Goal: Find contact information: Find contact information

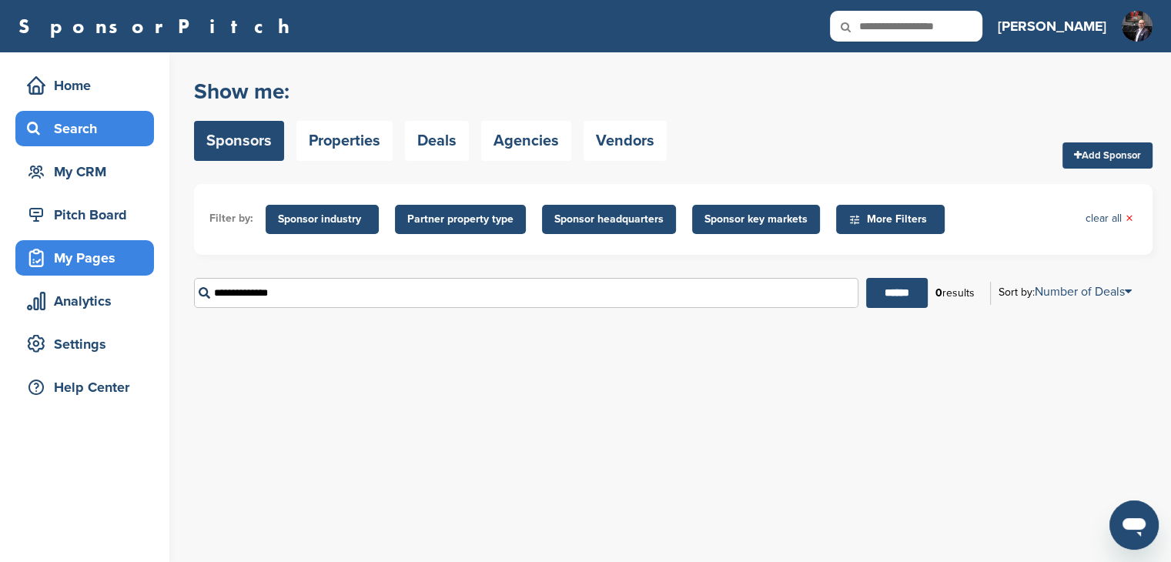
drag, startPoint x: 310, startPoint y: 284, endPoint x: 79, endPoint y: 263, distance: 232.0
click at [79, 263] on div "Home Search My CRM Pitch Board My Pages Analytics Settings Help Center You have…" at bounding box center [585, 307] width 1171 height 510
paste input "*******"
type input "**********"
click at [892, 300] on input "******" at bounding box center [897, 293] width 62 height 30
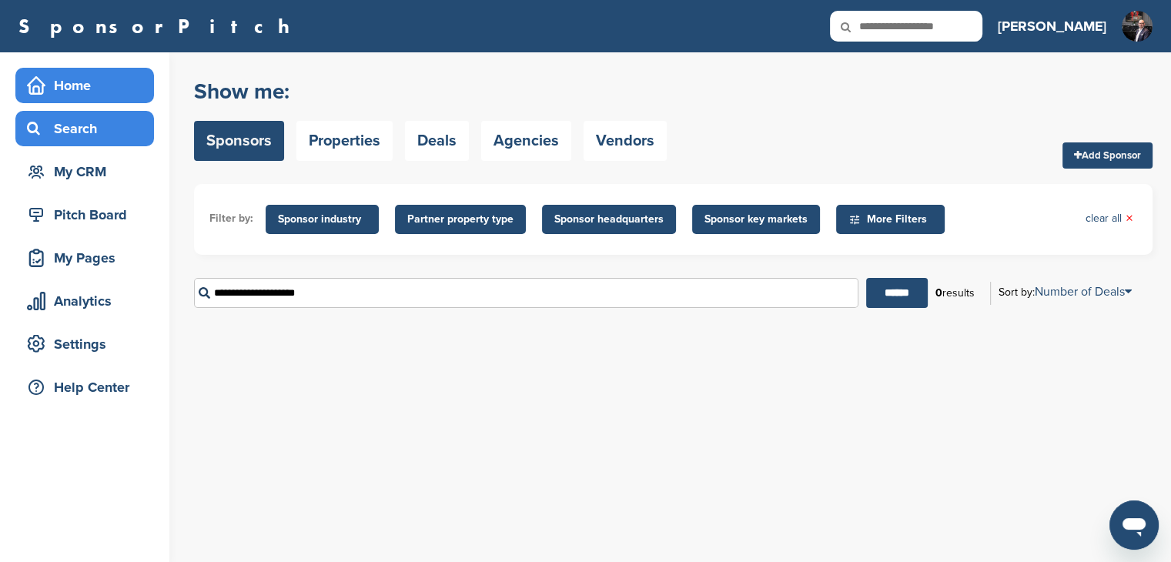
click at [72, 76] on div "Home" at bounding box center [88, 86] width 131 height 28
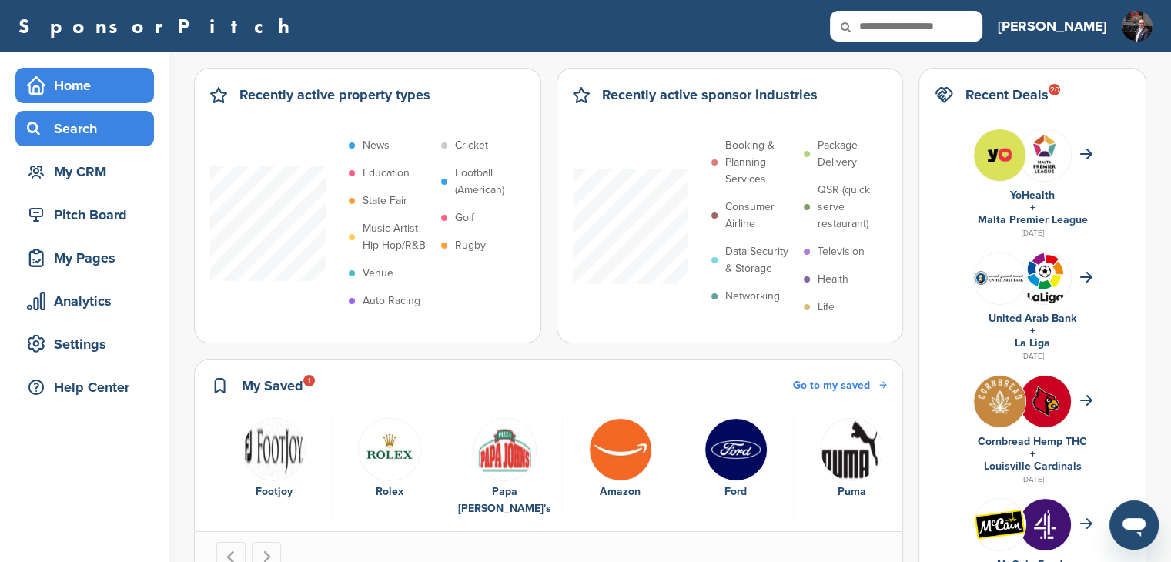
click at [86, 130] on div "Search" at bounding box center [88, 129] width 131 height 28
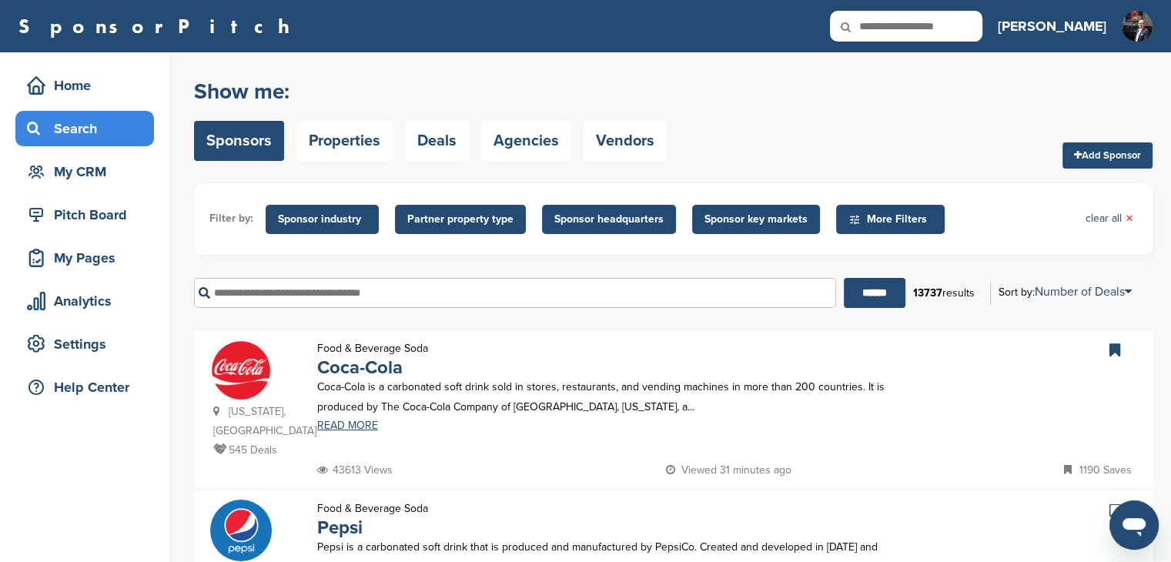
click at [324, 303] on input "text" at bounding box center [515, 293] width 642 height 30
type input "******"
click at [844, 278] on input "******" at bounding box center [875, 293] width 62 height 30
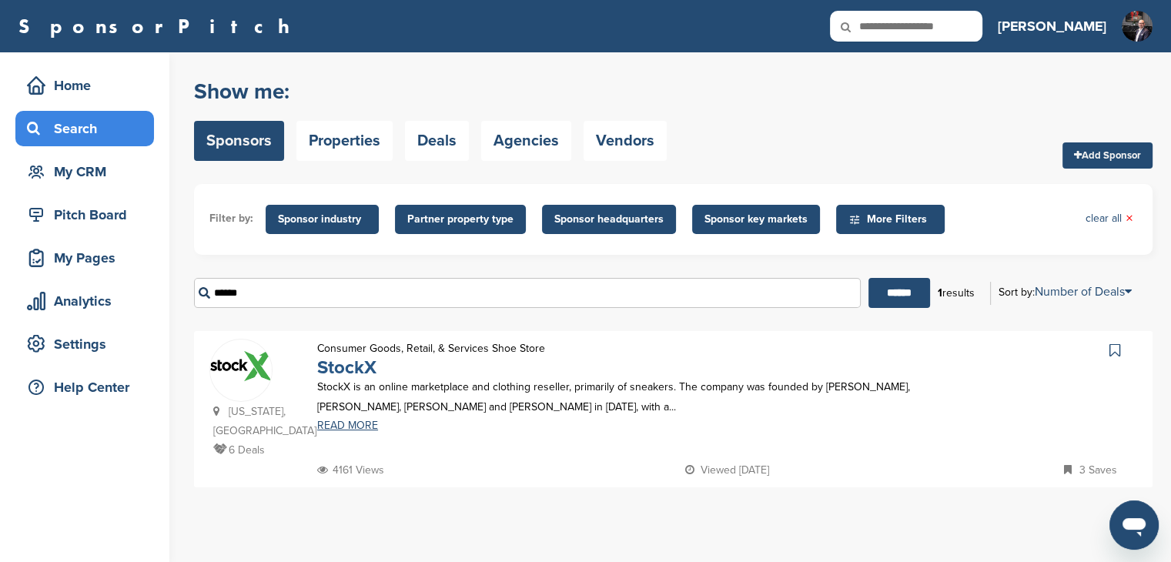
click at [332, 365] on link "StockX" at bounding box center [346, 368] width 59 height 22
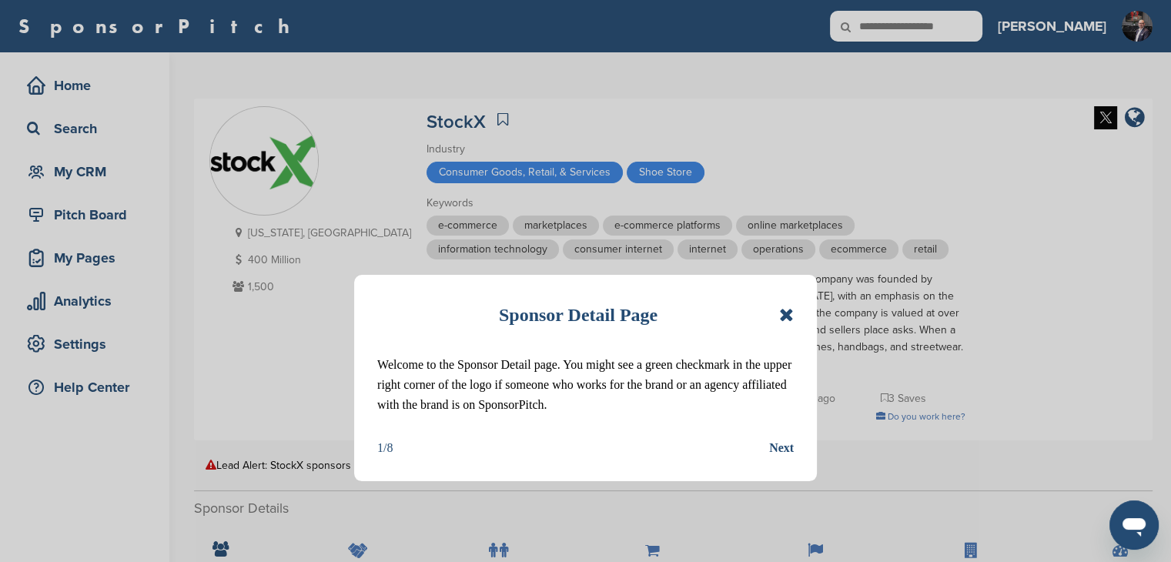
click at [786, 314] on icon at bounding box center [786, 315] width 15 height 18
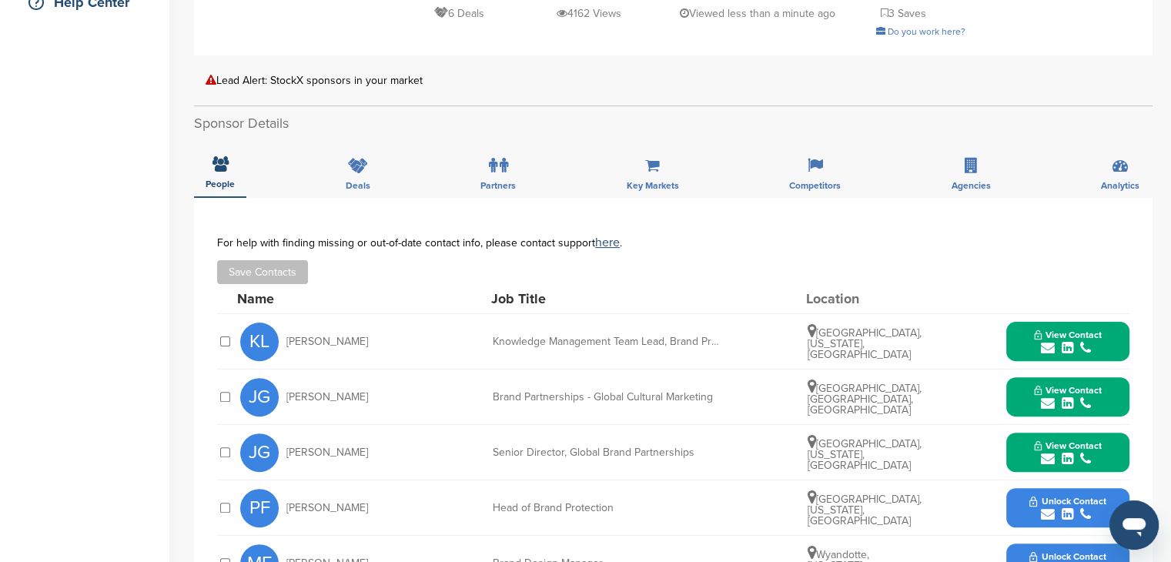
scroll to position [462, 0]
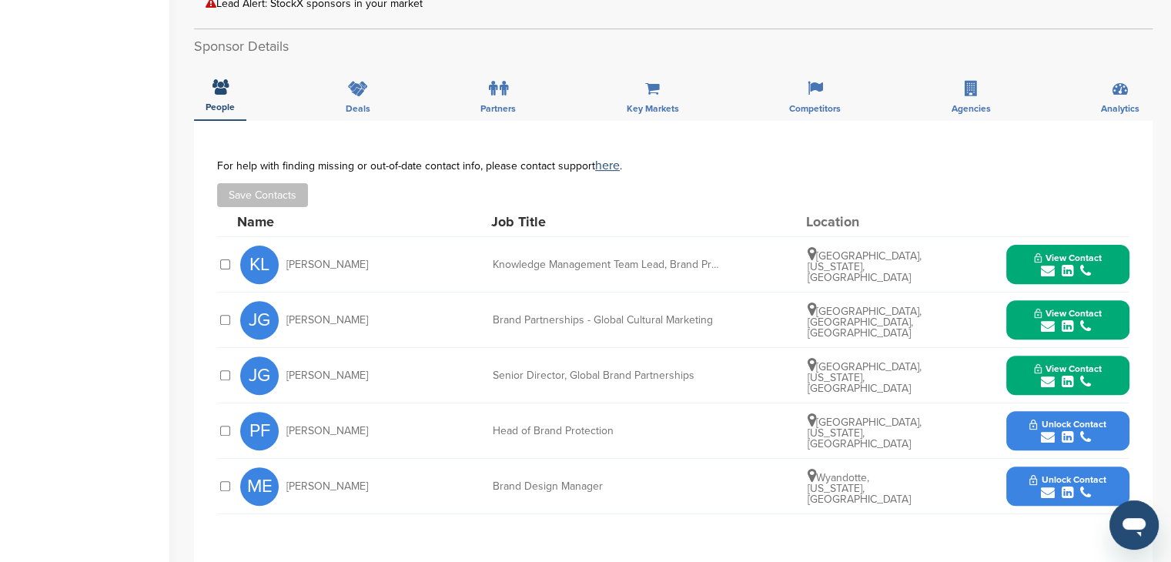
click at [1063, 253] on span "View Contact" at bounding box center [1068, 258] width 68 height 11
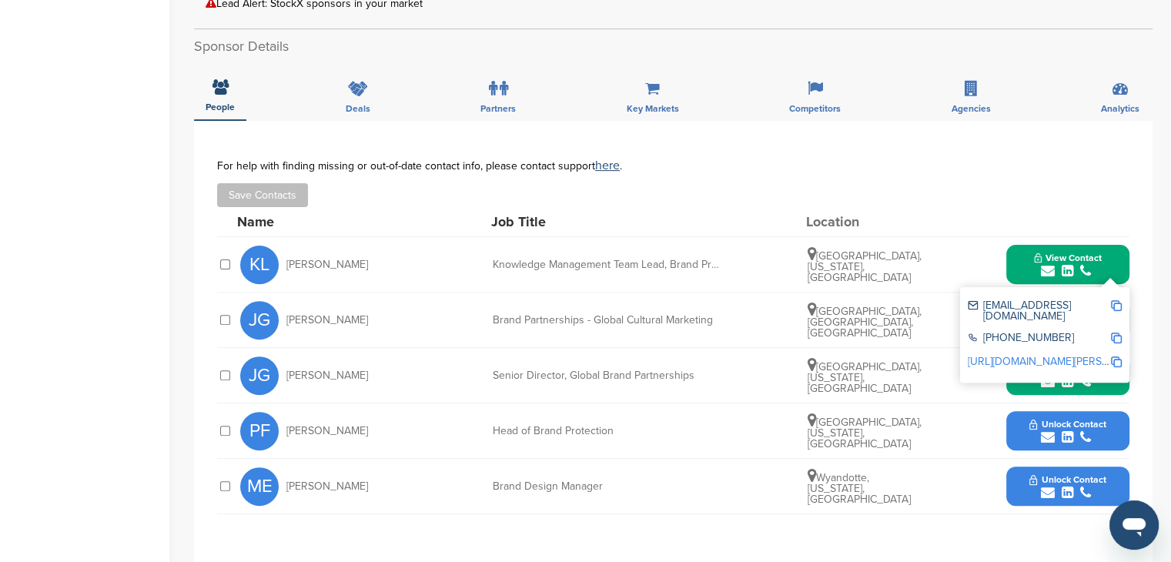
click at [1115, 300] on img at bounding box center [1116, 305] width 11 height 11
click at [1084, 253] on span "View Contact" at bounding box center [1068, 258] width 68 height 11
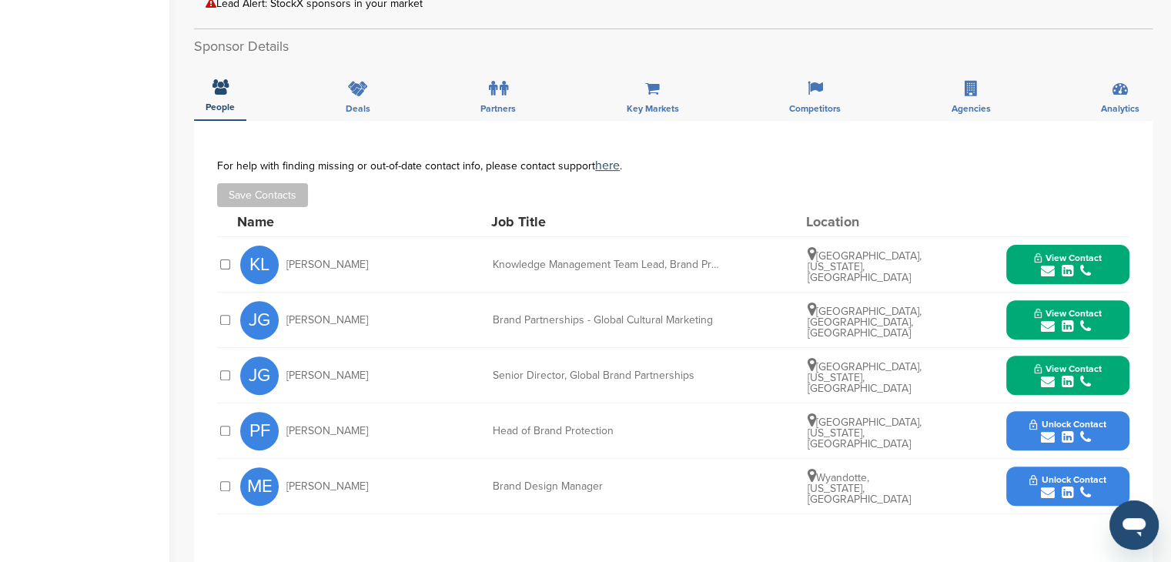
click at [1045, 320] on icon "submit" at bounding box center [1048, 327] width 14 height 14
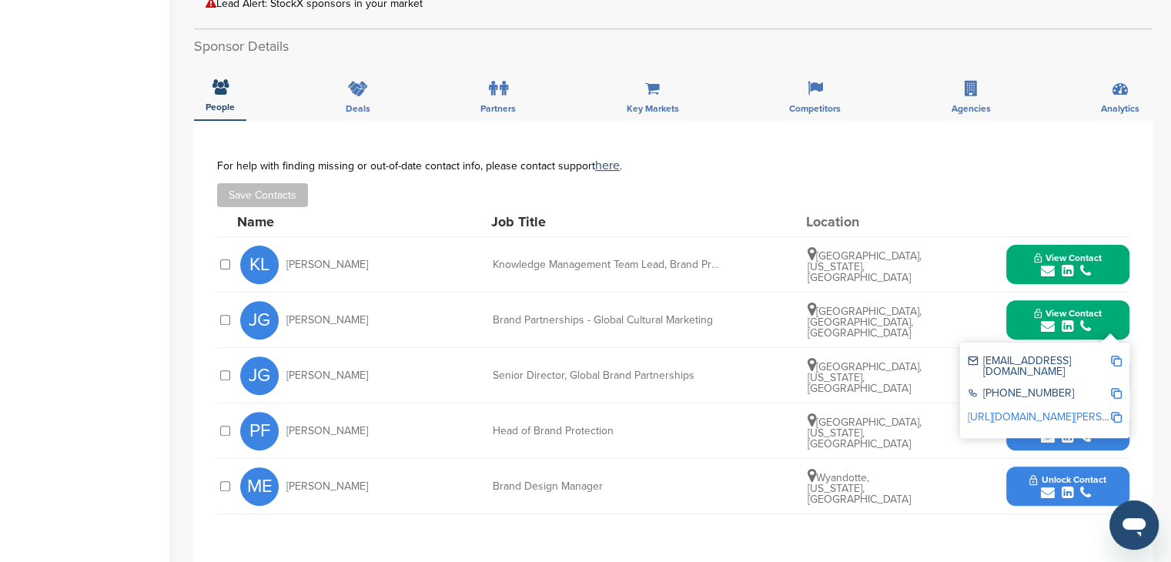
click at [1119, 356] on img at bounding box center [1116, 361] width 11 height 11
click at [1024, 297] on button "View Contact" at bounding box center [1068, 320] width 105 height 46
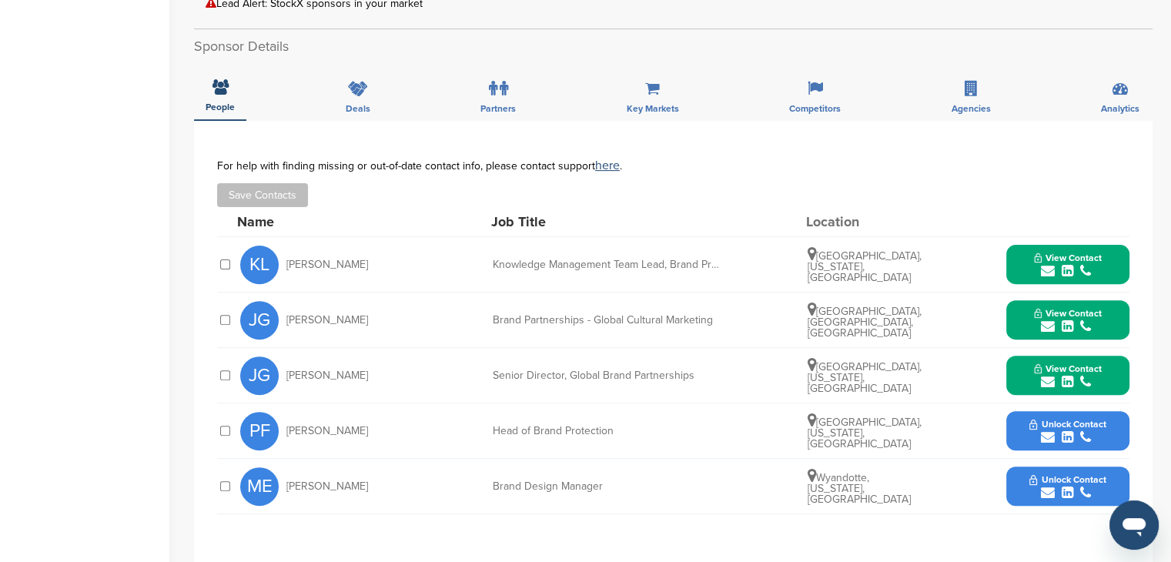
click at [1070, 363] on span "View Contact" at bounding box center [1068, 368] width 68 height 11
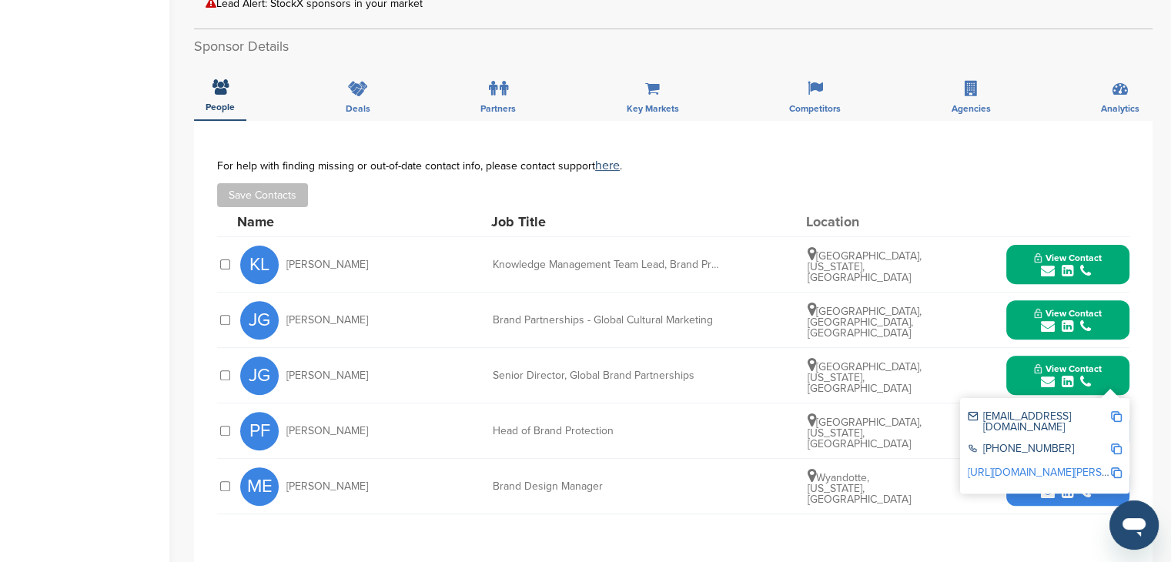
click at [1115, 411] on img at bounding box center [1116, 416] width 11 height 11
click at [1087, 375] on icon "submit" at bounding box center [1085, 382] width 11 height 14
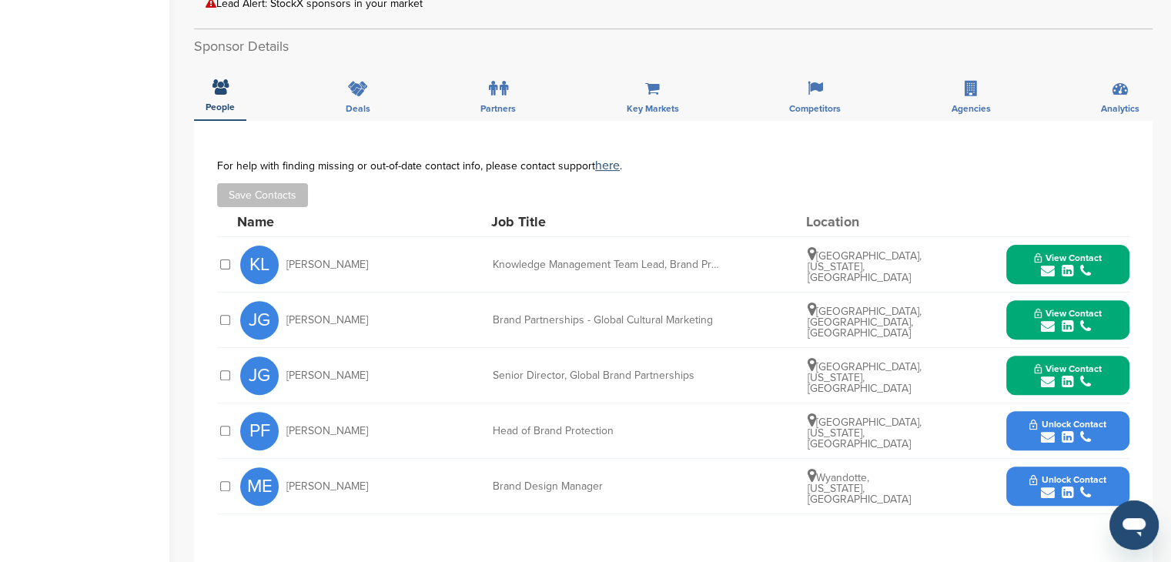
click at [1088, 430] on icon "submit" at bounding box center [1085, 437] width 11 height 14
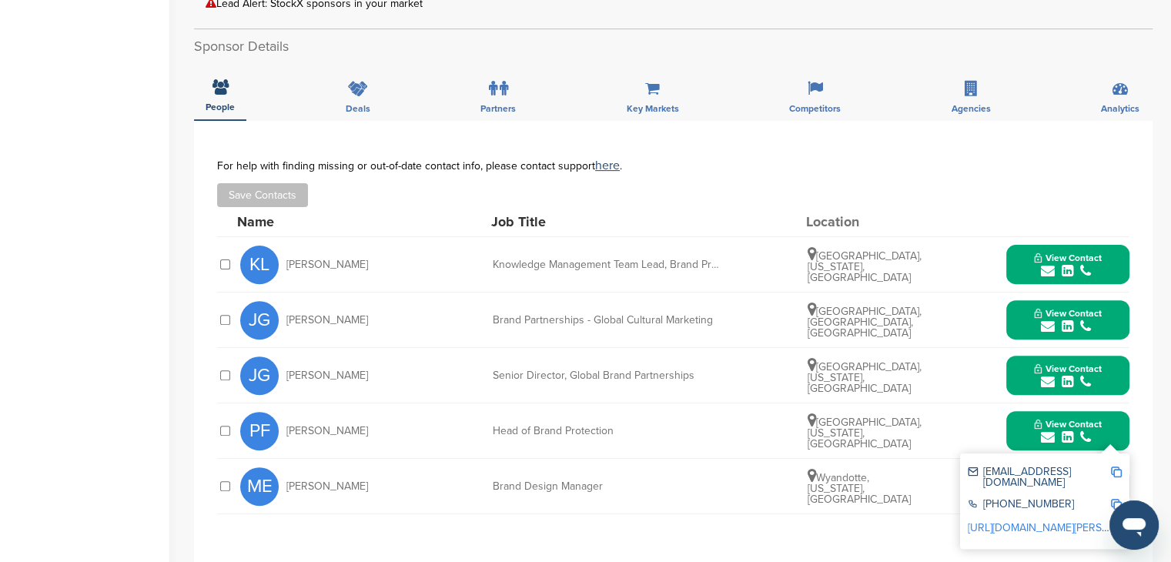
click at [1012, 521] on link "http://www.linkedin.com/in/paul-foley-217aa11" at bounding box center [1062, 527] width 188 height 13
click at [1115, 467] on img at bounding box center [1116, 472] width 11 height 11
click at [1047, 430] on icon "submit" at bounding box center [1048, 437] width 14 height 14
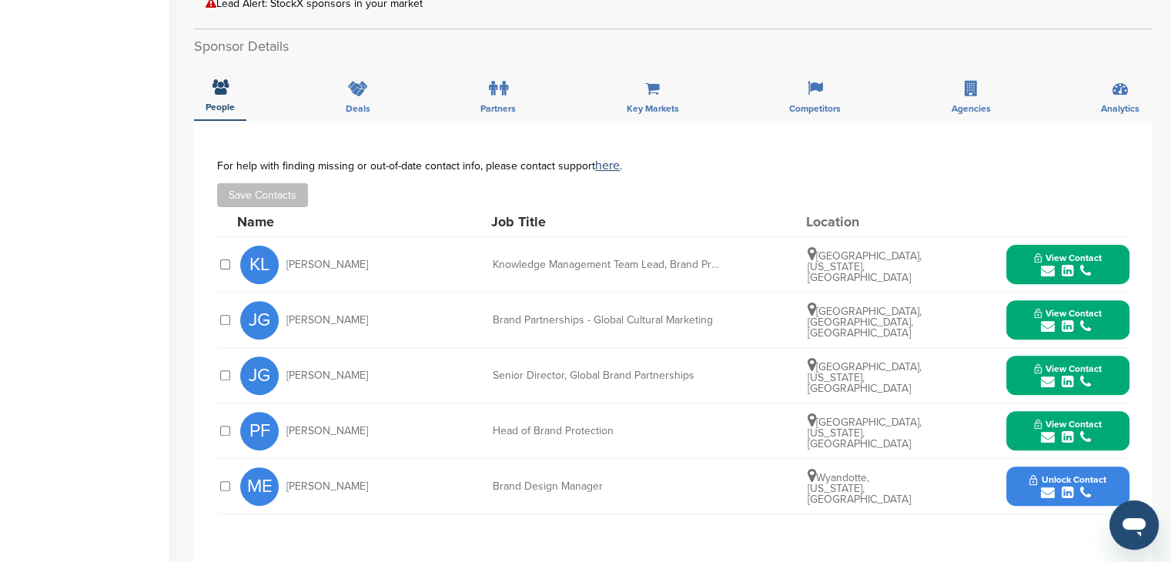
click at [1049, 474] on span "Unlock Contact" at bounding box center [1068, 479] width 76 height 11
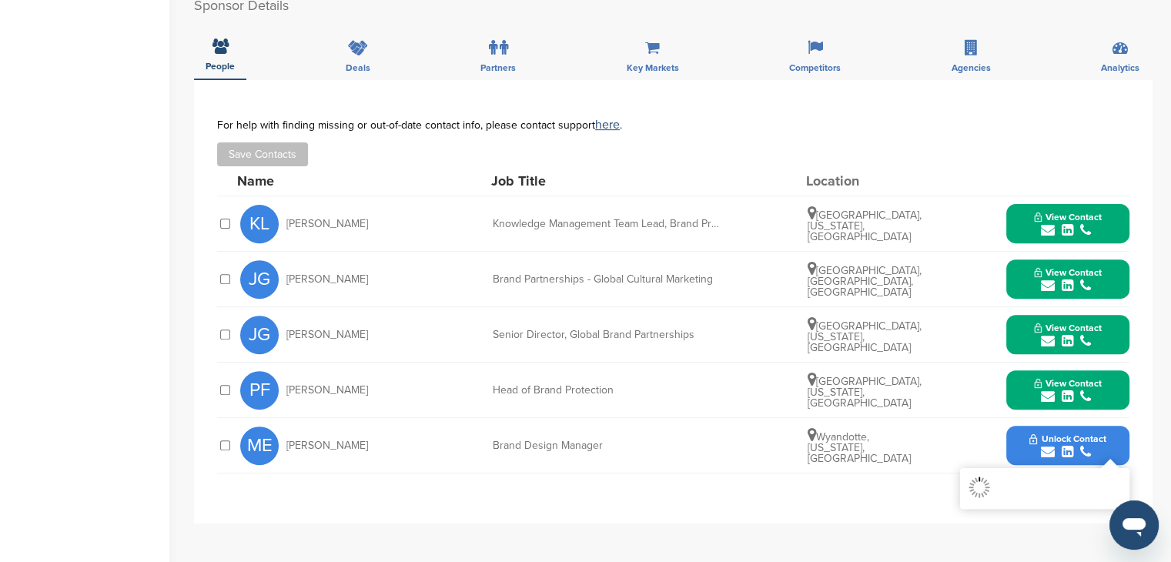
scroll to position [539, 0]
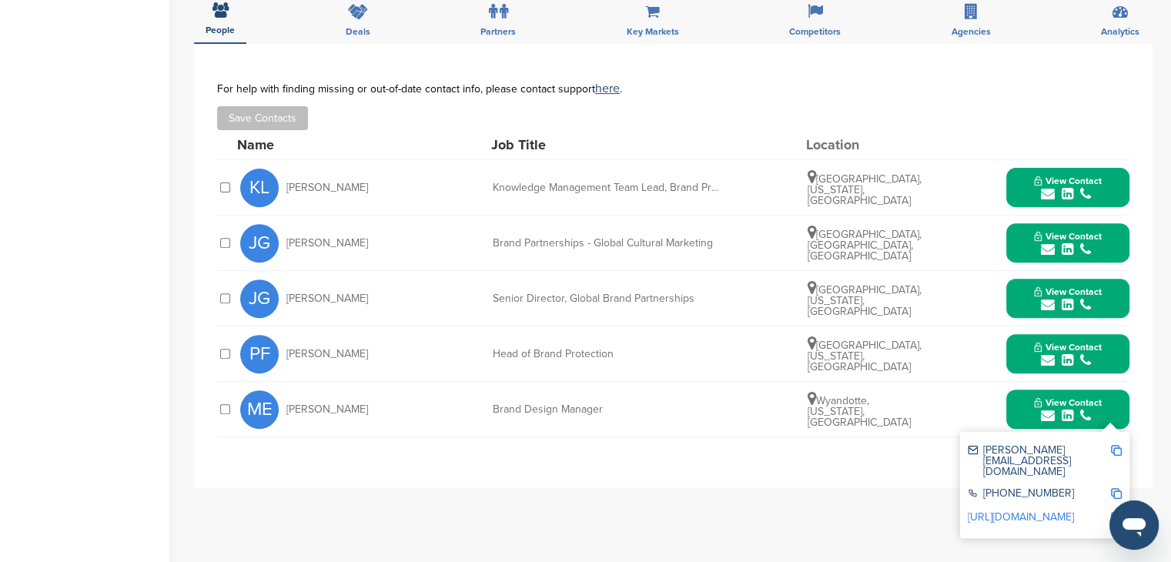
click at [1010, 511] on link "http://www.linkedin.com/in/melissakelliott" at bounding box center [1021, 517] width 106 height 13
click at [1038, 342] on span "View Contact" at bounding box center [1068, 347] width 68 height 11
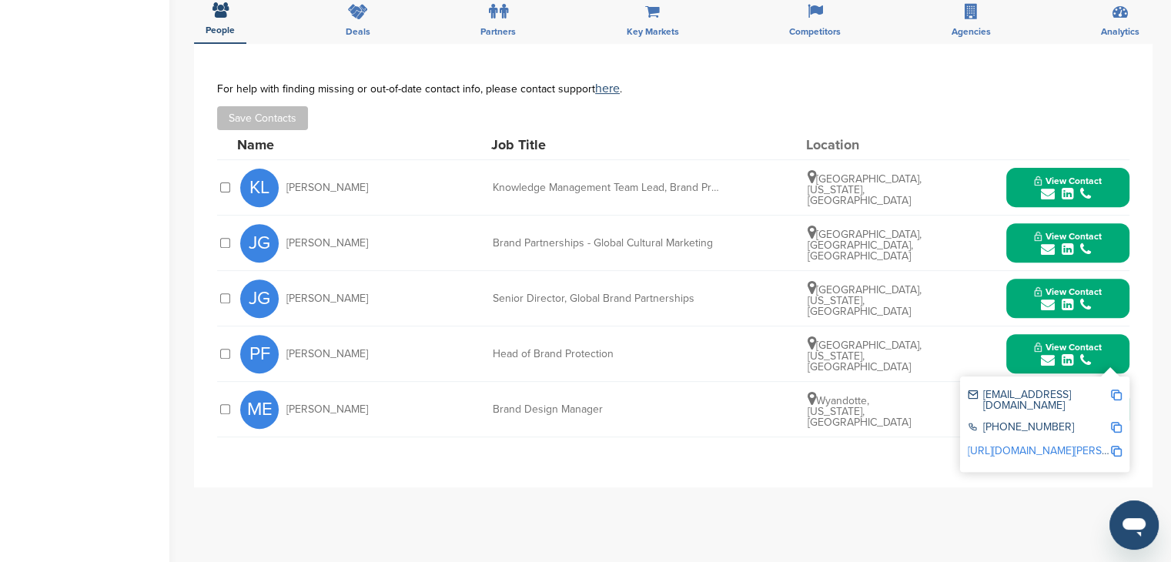
click at [1035, 286] on span "View Contact" at bounding box center [1068, 291] width 68 height 11
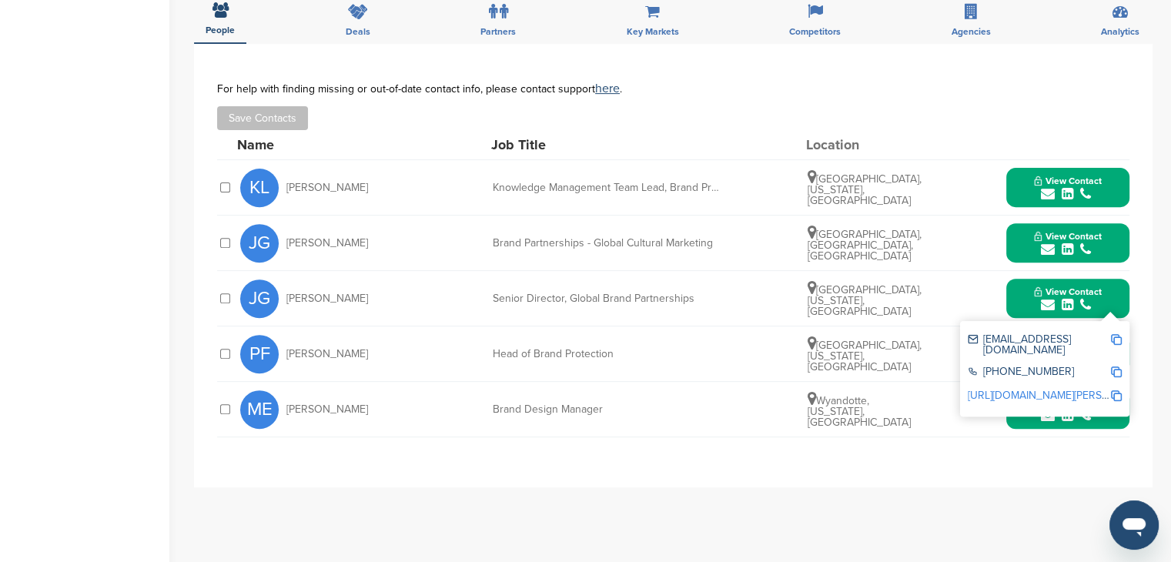
click at [1035, 231] on span "View Contact" at bounding box center [1068, 236] width 68 height 11
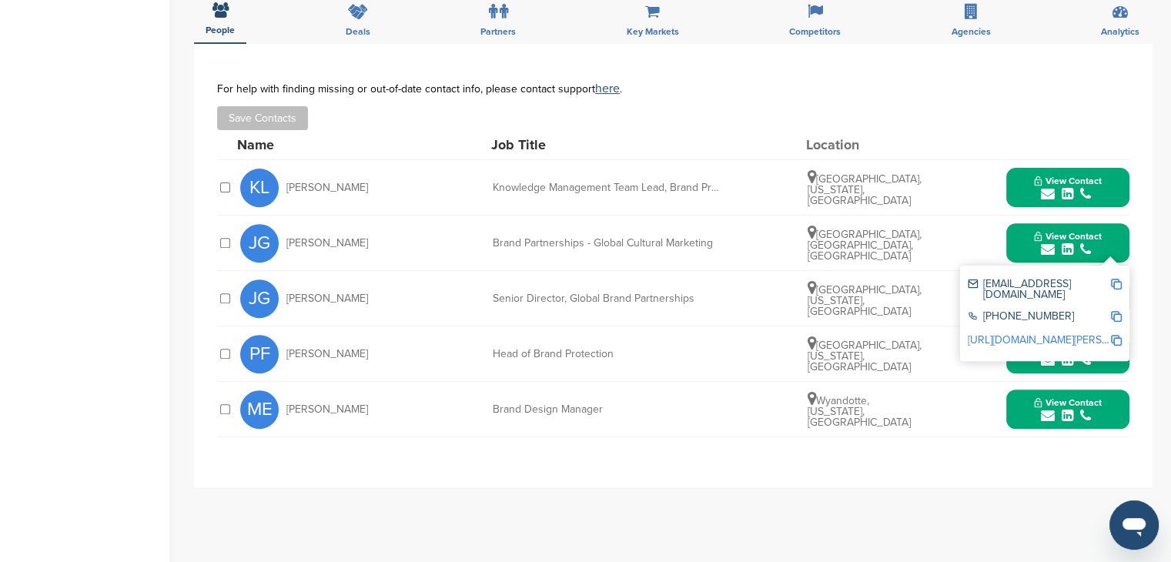
click at [1035, 176] on span "View Contact" at bounding box center [1068, 181] width 68 height 11
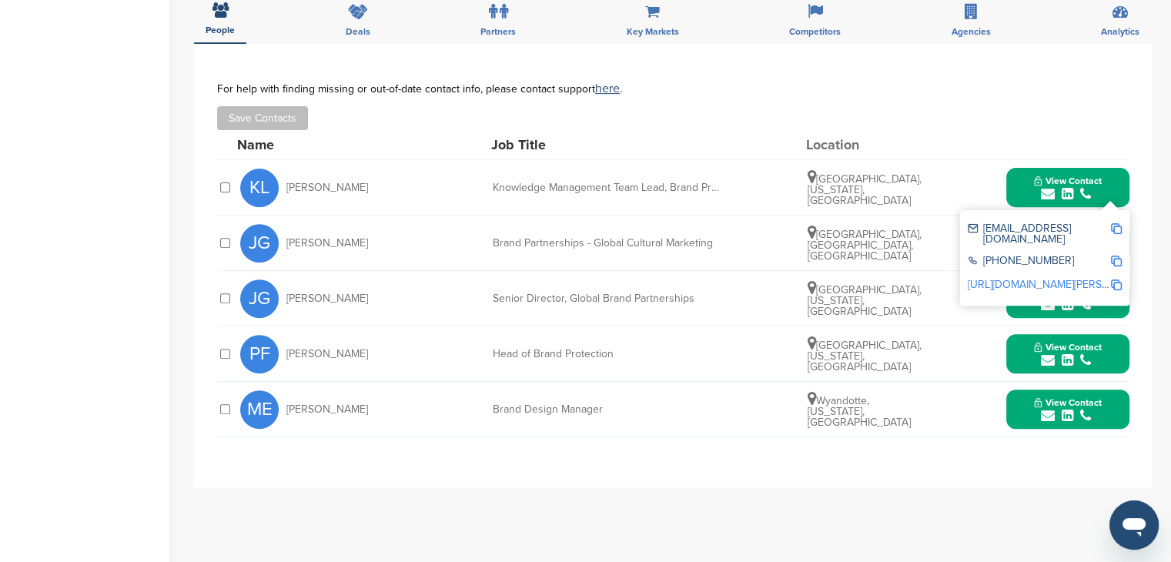
click at [1010, 278] on link "http://www.linkedin.com/in/kenny-locklier-370948221" at bounding box center [1062, 284] width 188 height 13
click at [1063, 176] on span "View Contact" at bounding box center [1068, 181] width 68 height 11
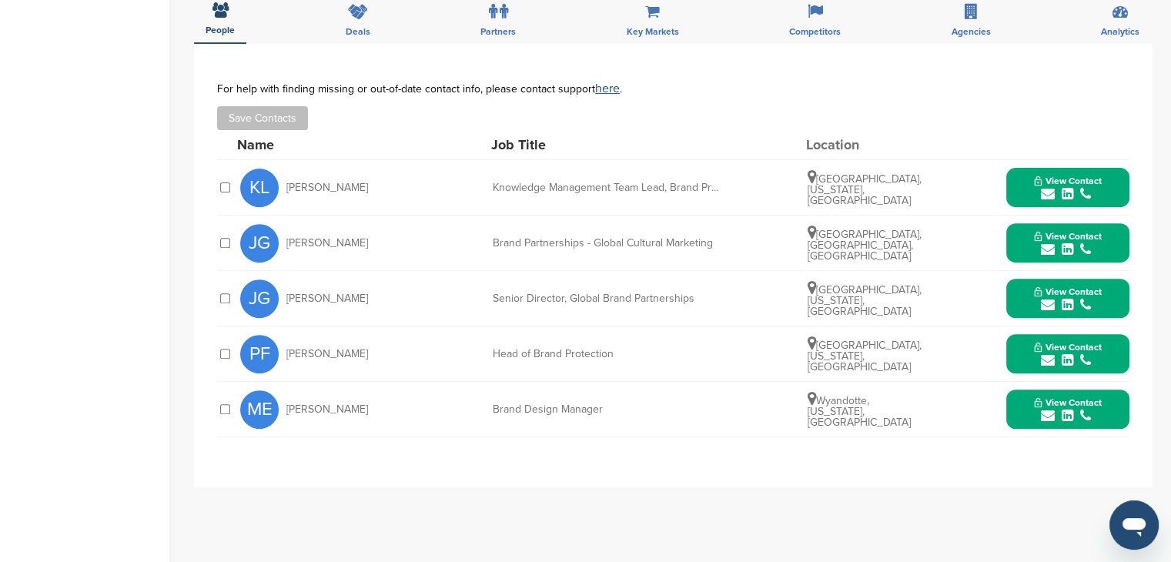
click at [1072, 231] on span "View Contact" at bounding box center [1068, 236] width 68 height 11
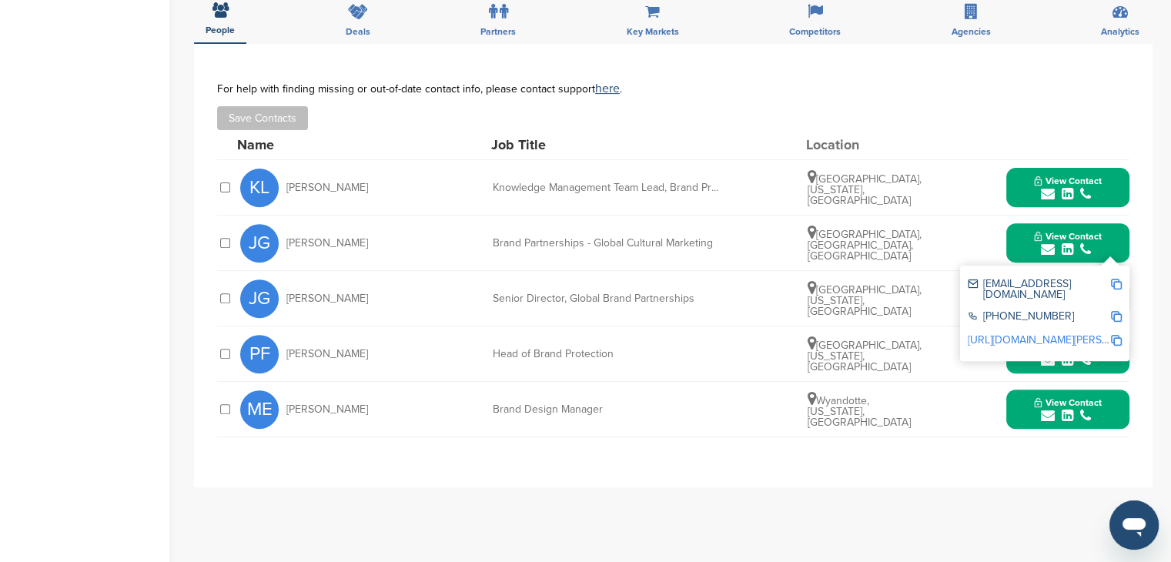
click at [1017, 333] on link "http://www.linkedin.com/in/jordan-guskind-6400312a" at bounding box center [1062, 339] width 188 height 13
